Goal: Transaction & Acquisition: Purchase product/service

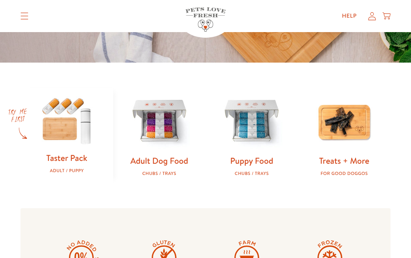
scroll to position [203, 0]
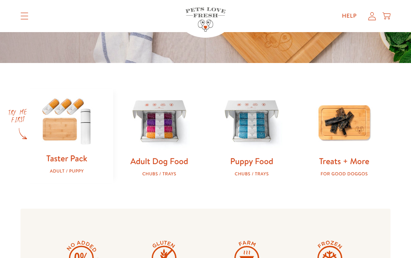
click at [163, 133] on img at bounding box center [159, 122] width 67 height 67
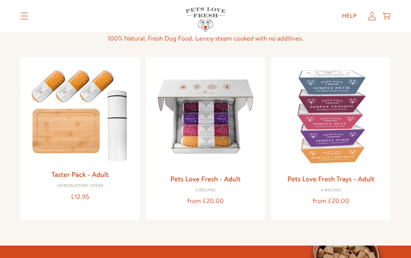
scroll to position [66, 0]
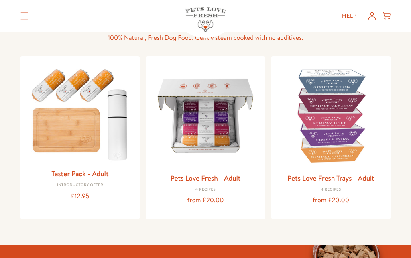
click at [223, 122] on img at bounding box center [205, 116] width 106 height 106
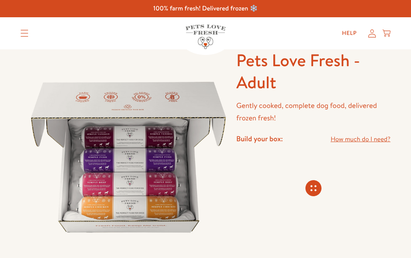
click at [157, 165] on img at bounding box center [128, 157] width 216 height 216
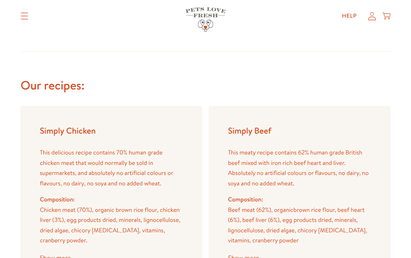
scroll to position [651, 0]
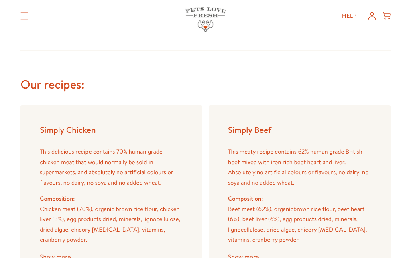
click at [256, 254] on button "Show more" at bounding box center [243, 257] width 31 height 6
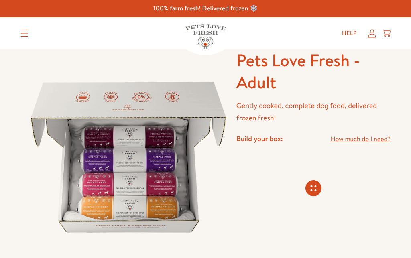
scroll to position [0, 0]
click at [162, 146] on img at bounding box center [128, 157] width 216 height 216
click at [169, 92] on img at bounding box center [128, 157] width 216 height 216
click at [157, 134] on img at bounding box center [128, 157] width 216 height 216
click at [373, 37] on icon at bounding box center [372, 33] width 8 height 8
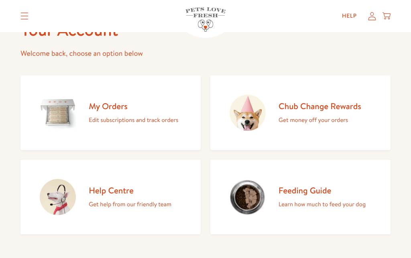
scroll to position [56, 0]
click at [111, 113] on div "My Orders Edit subscriptions and track orders" at bounding box center [133, 113] width 89 height 24
click at [257, 122] on img at bounding box center [247, 113] width 36 height 36
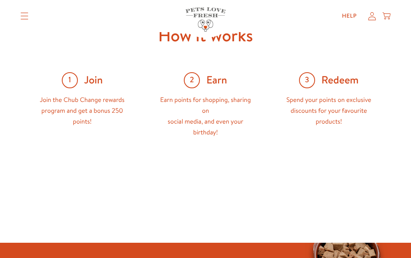
scroll to position [305, 0]
